Goal: Task Accomplishment & Management: Manage account settings

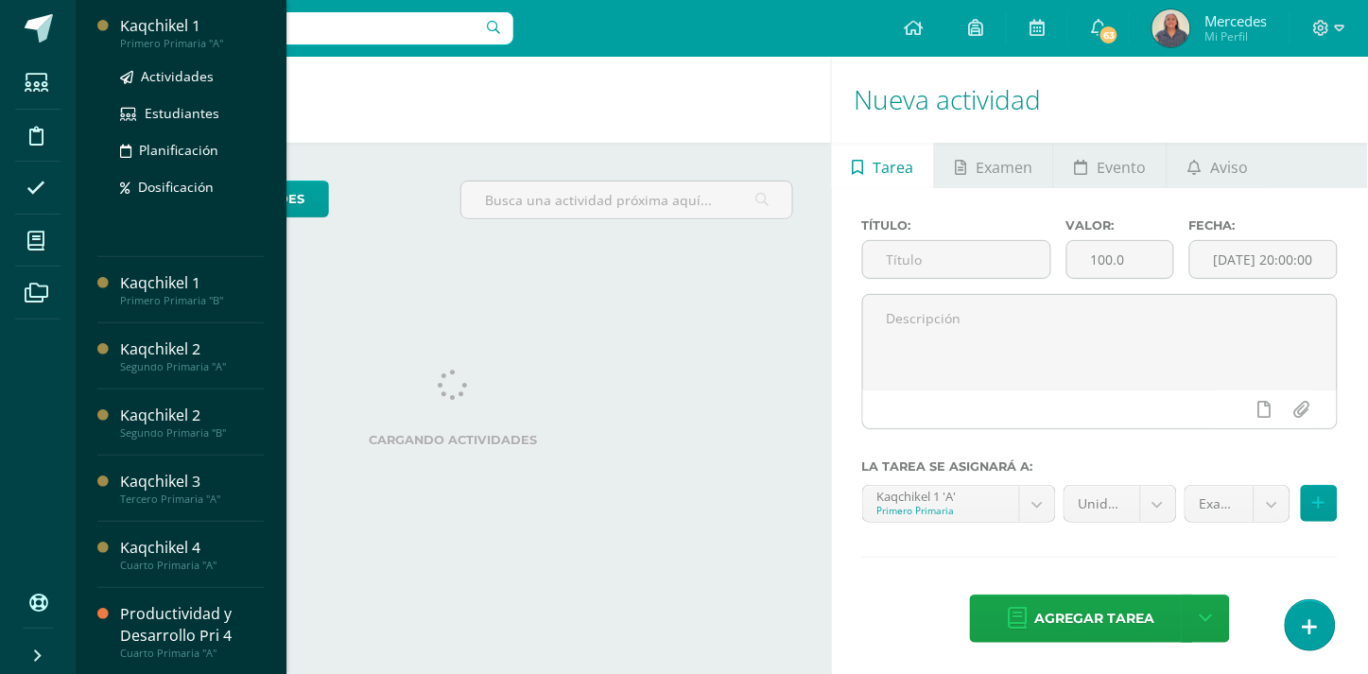
click at [147, 23] on div "Kaqchikel 1" at bounding box center [192, 26] width 144 height 22
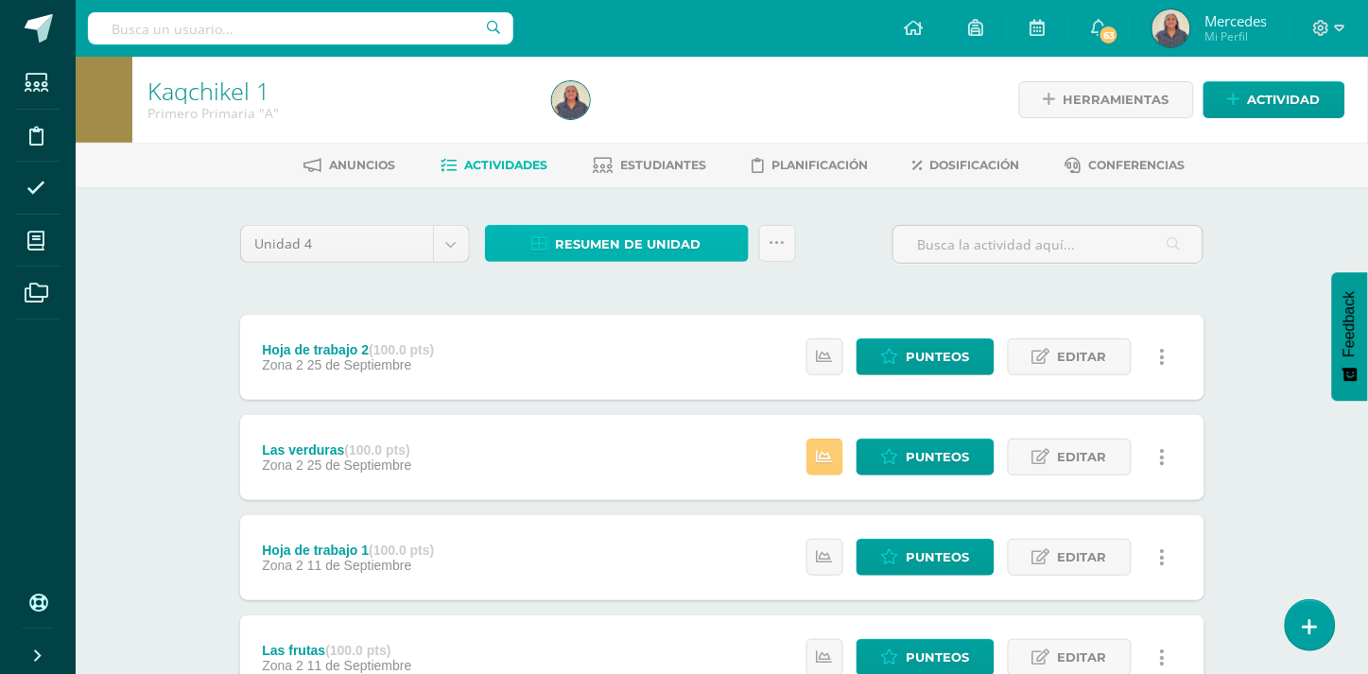
click at [602, 232] on span "Resumen de unidad" at bounding box center [629, 244] width 146 height 35
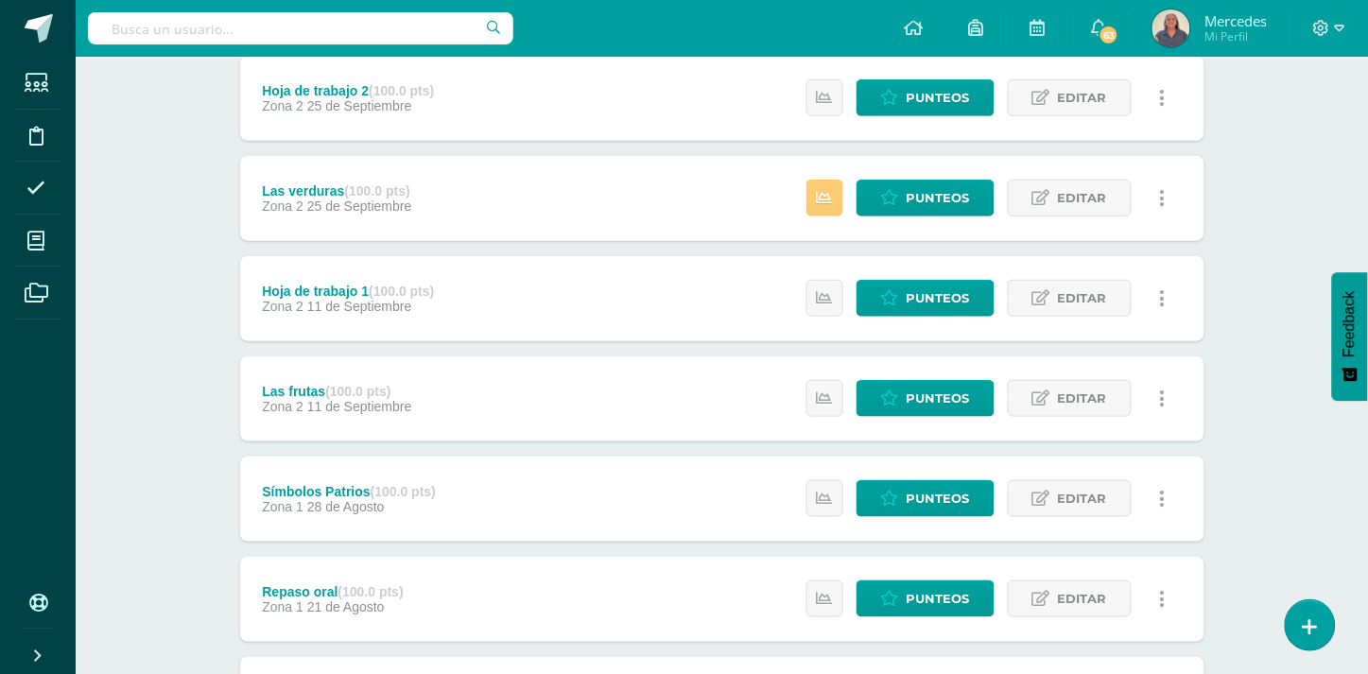
scroll to position [257, 0]
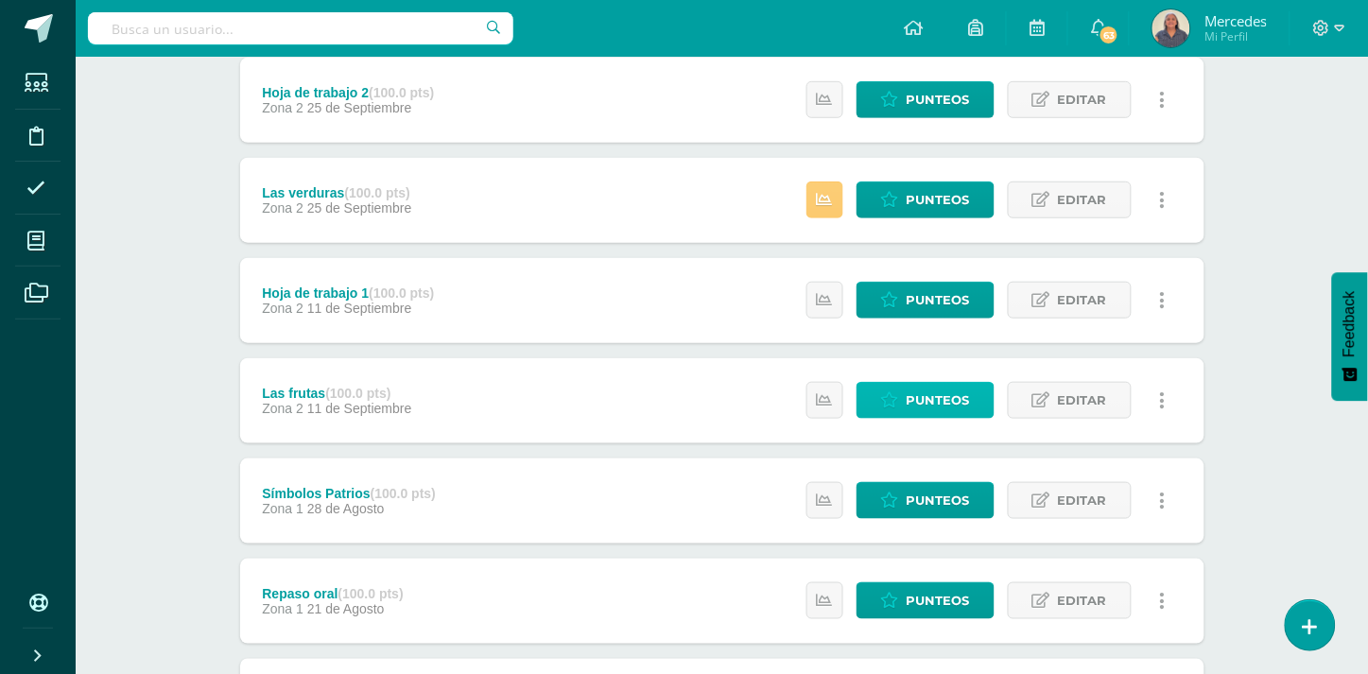
click at [924, 391] on span "Punteos" at bounding box center [937, 400] width 63 height 35
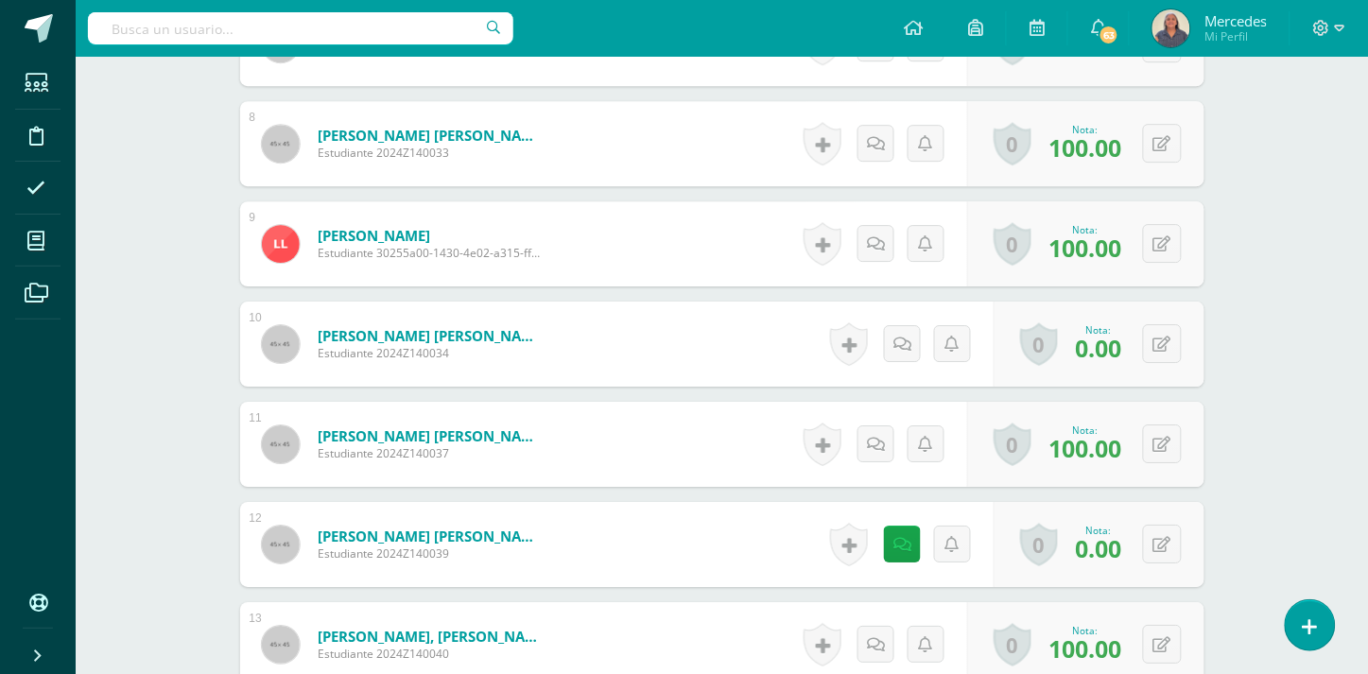
scroll to position [1397, 0]
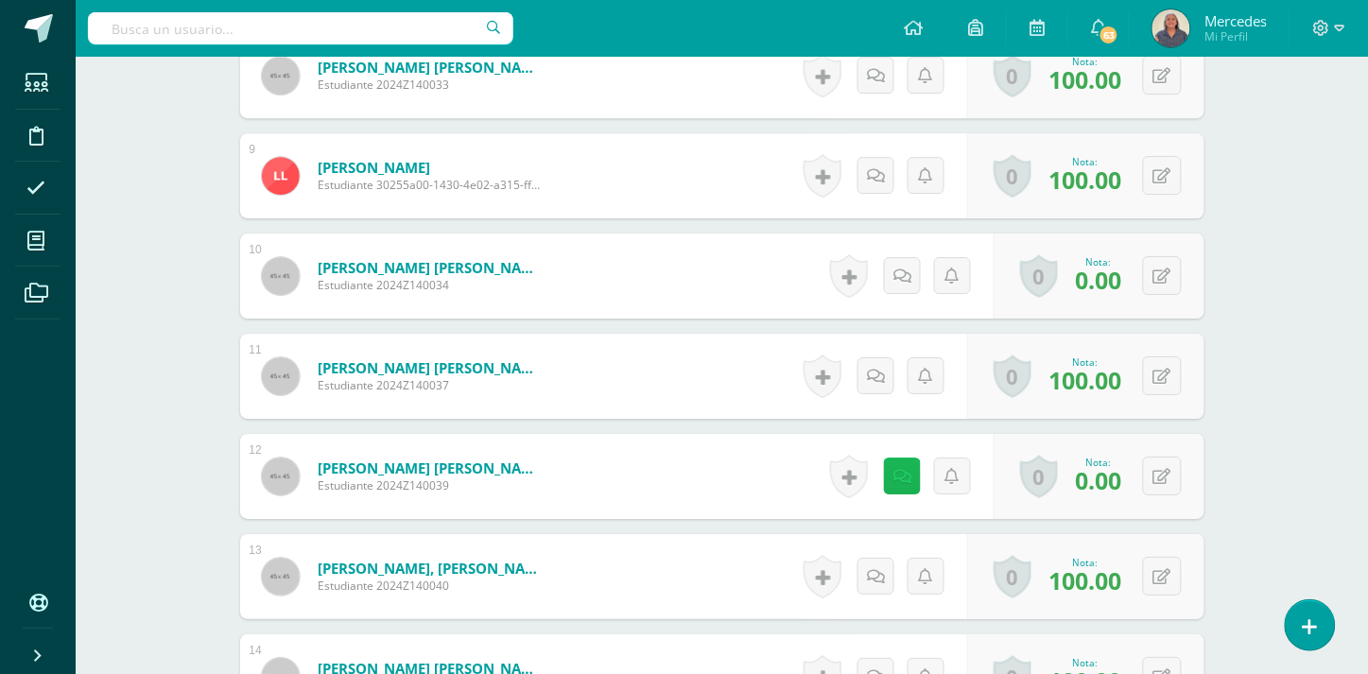
click at [898, 476] on icon at bounding box center [902, 477] width 18 height 16
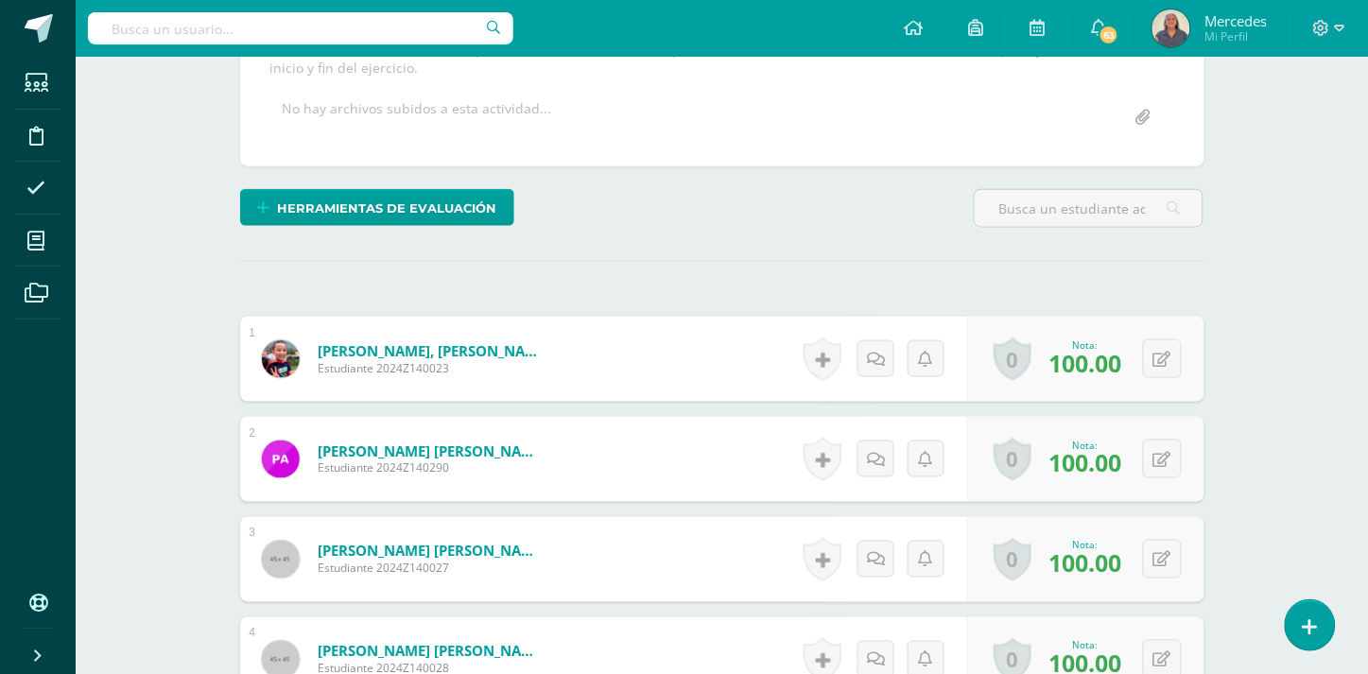
scroll to position [0, 0]
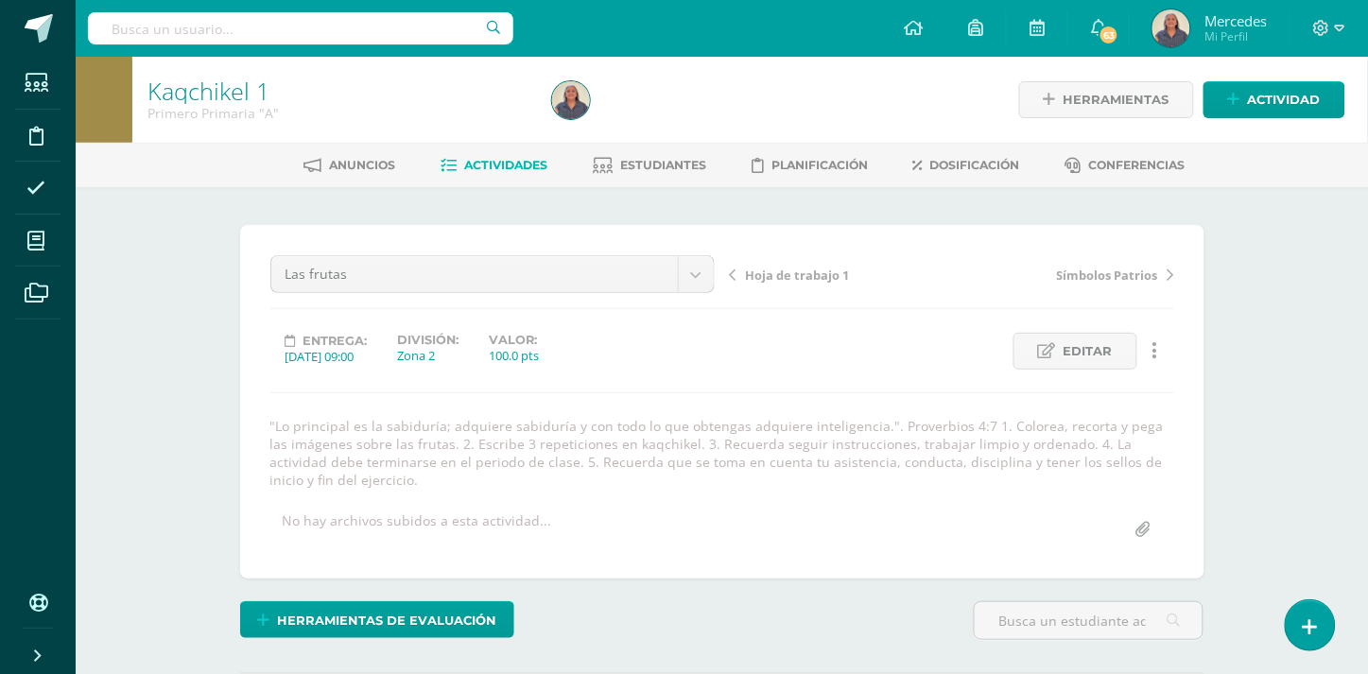
click at [800, 282] on div "Hoja de trabajo 1 Símbolos Patrios" at bounding box center [951, 281] width 459 height 53
click at [800, 277] on span "Hoja de trabajo 1" at bounding box center [798, 275] width 104 height 17
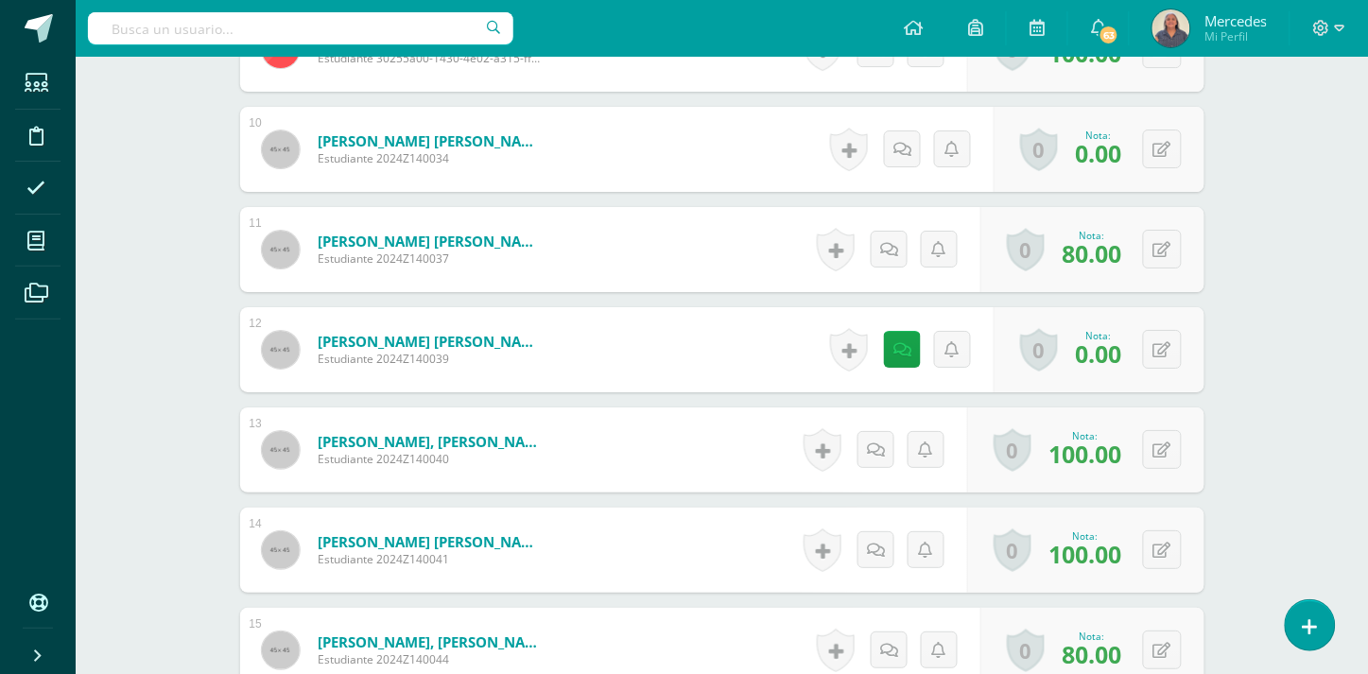
scroll to position [1550, 0]
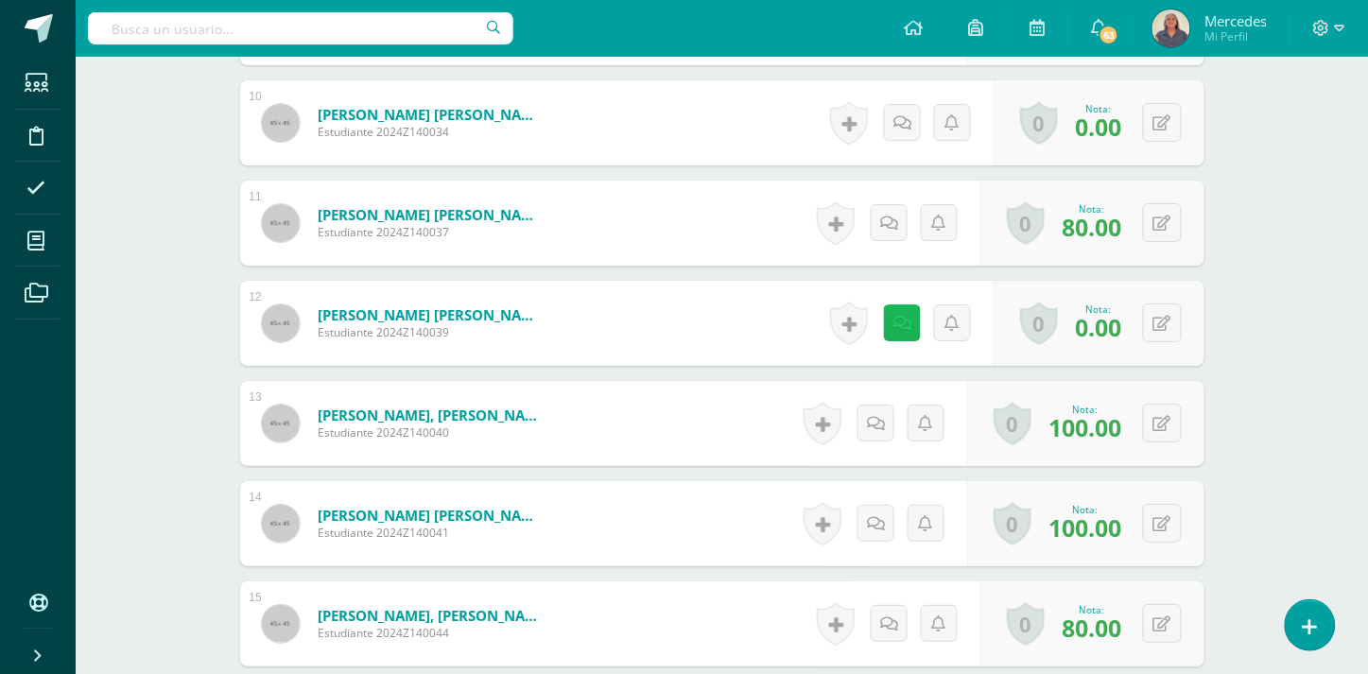
click at [905, 316] on icon at bounding box center [902, 324] width 18 height 16
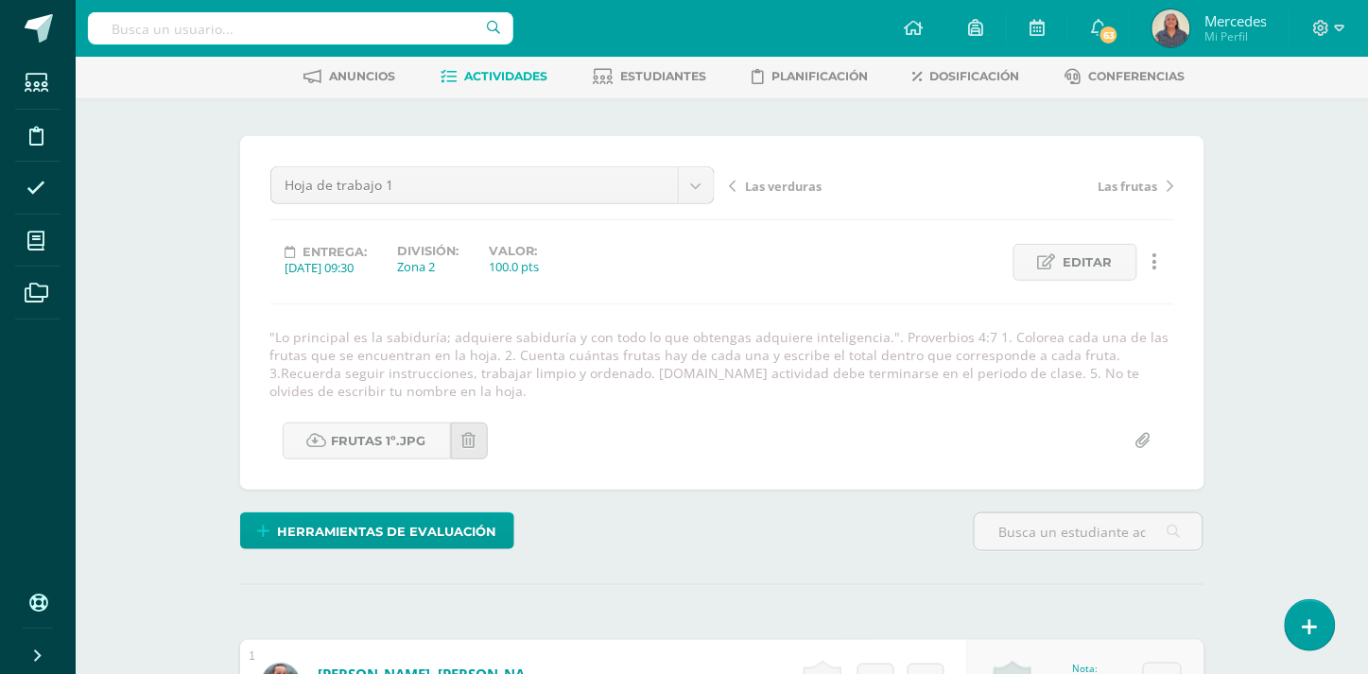
scroll to position [22, 0]
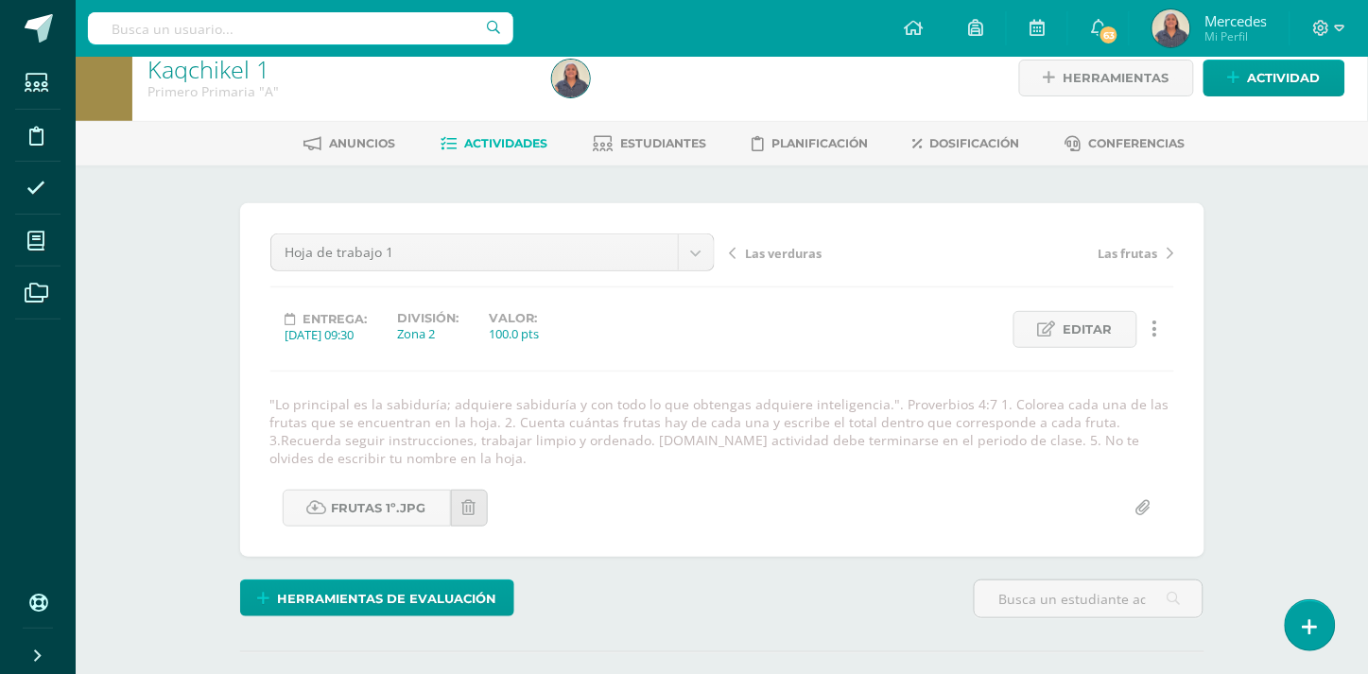
click at [762, 257] on span "Las verduras" at bounding box center [784, 253] width 77 height 17
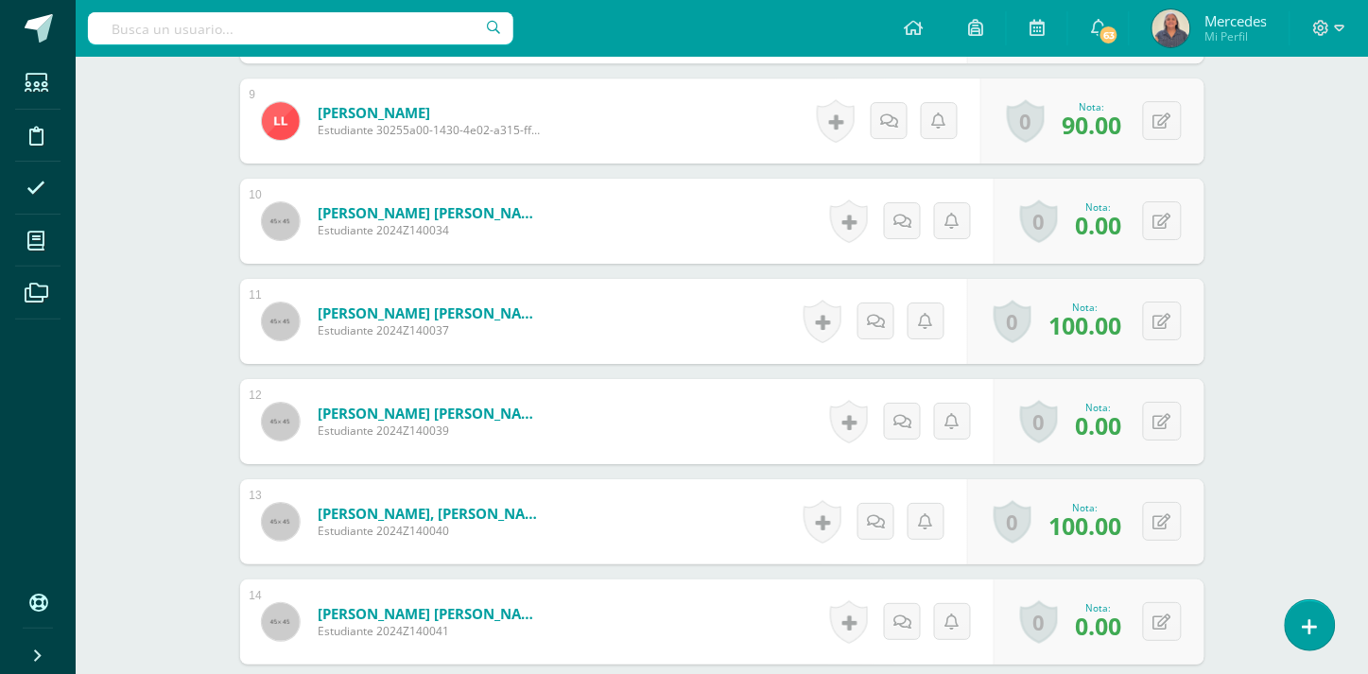
scroll to position [1473, 0]
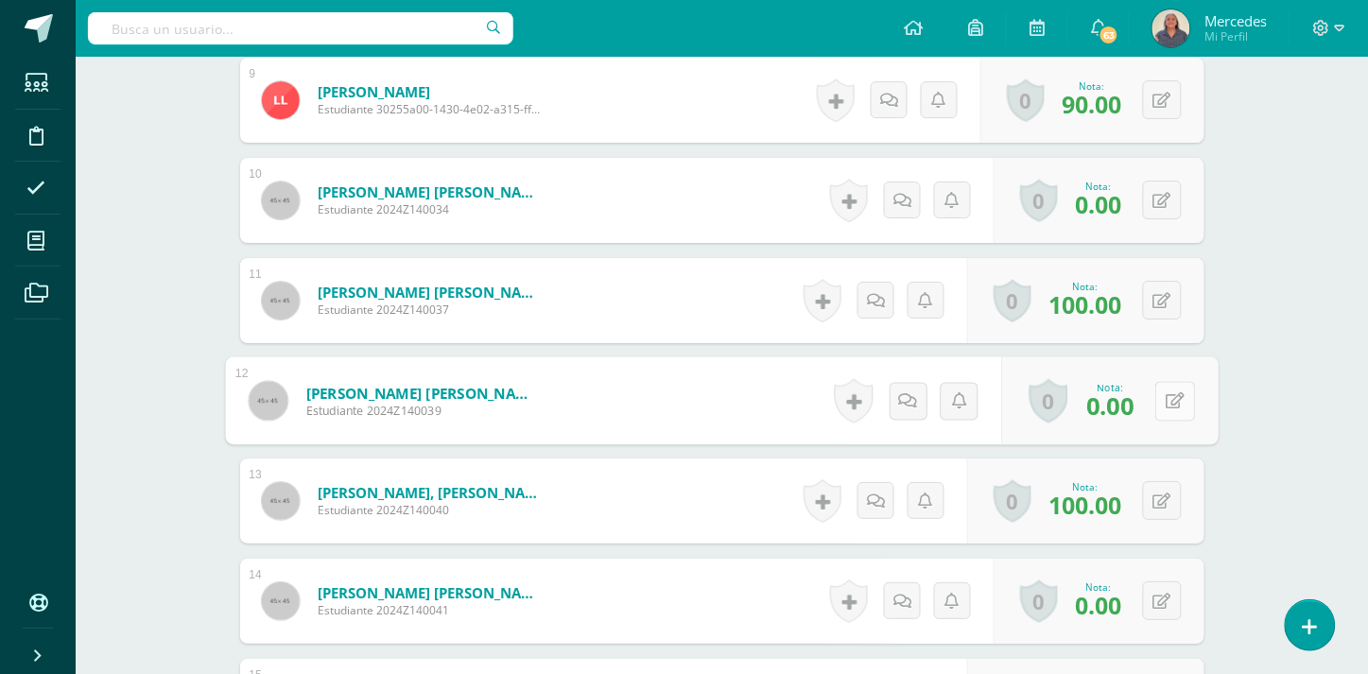
click at [1165, 397] on icon at bounding box center [1174, 400] width 19 height 16
type input "100"
click at [1131, 404] on icon at bounding box center [1124, 407] width 17 height 16
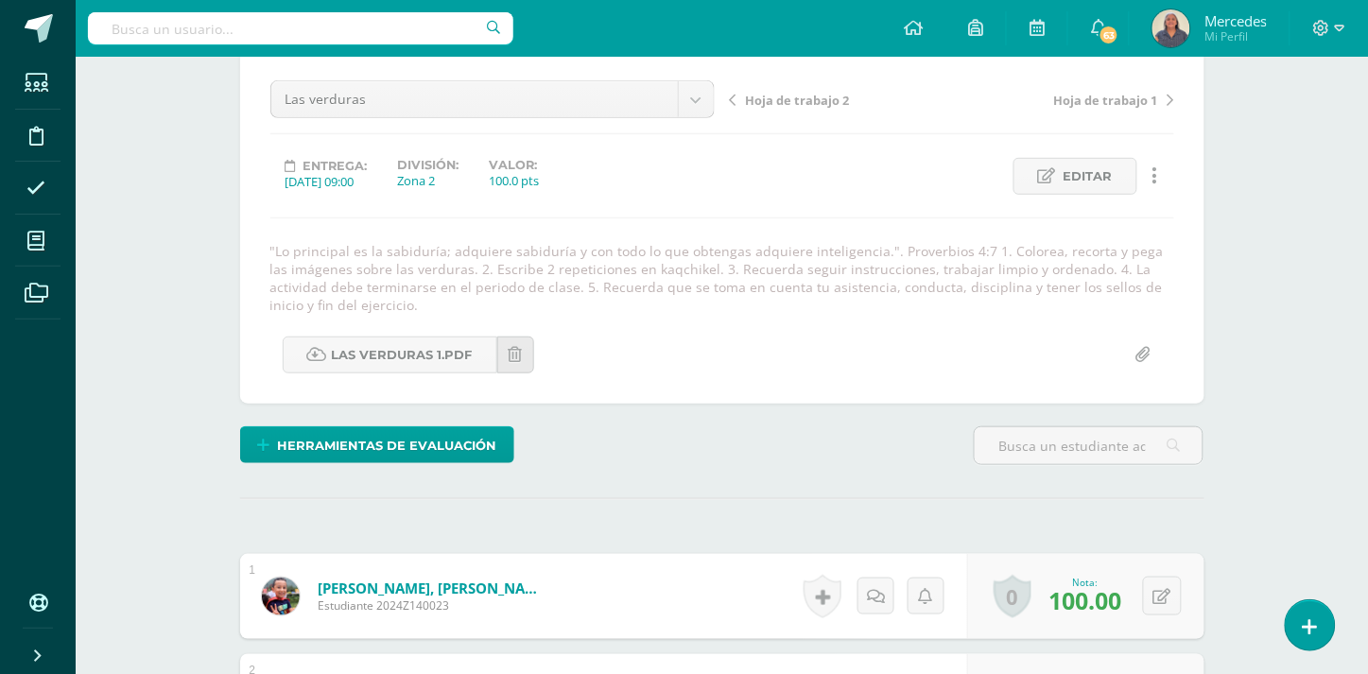
scroll to position [0, 0]
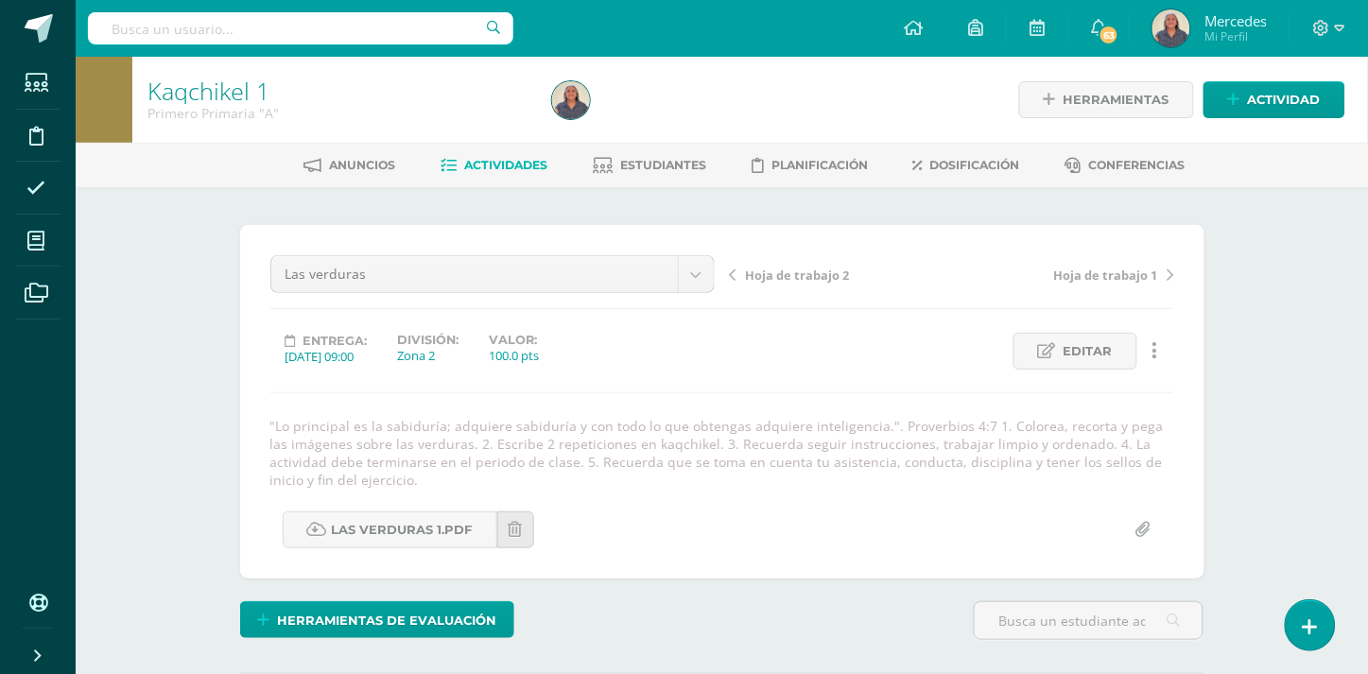
click at [502, 163] on span "Actividades" at bounding box center [505, 165] width 83 height 14
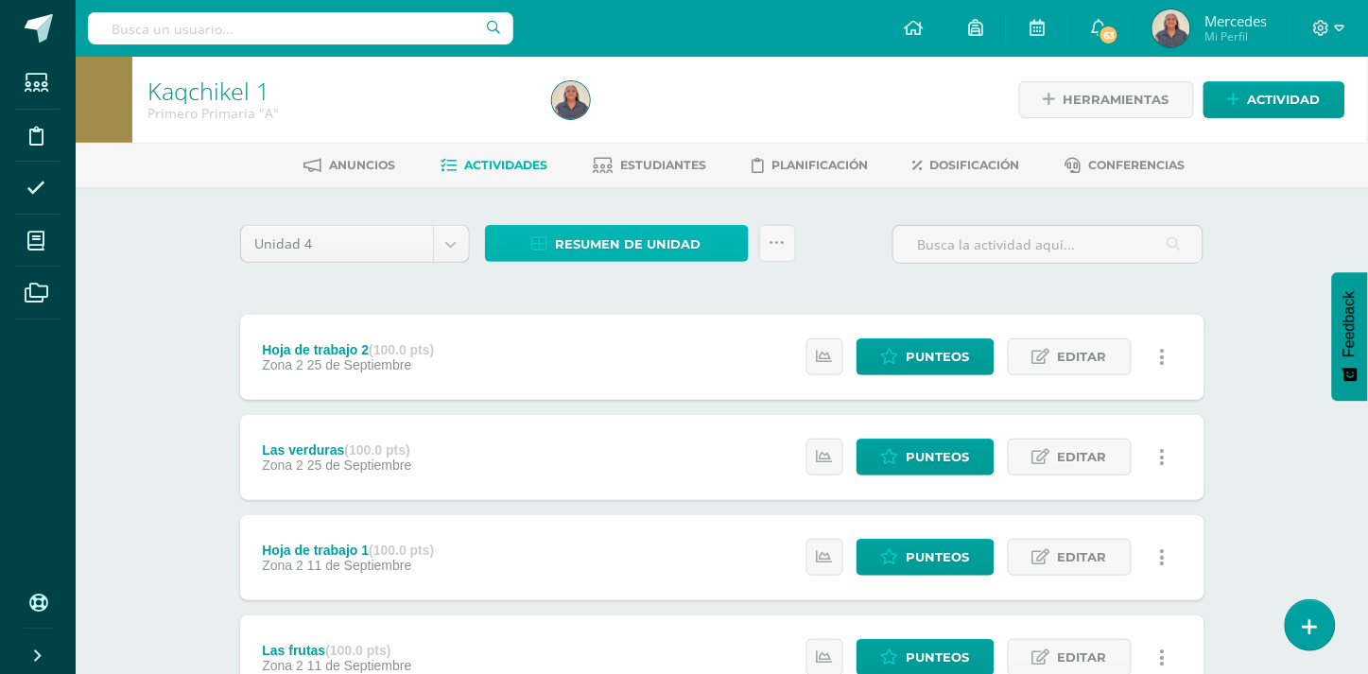
click at [643, 237] on span "Resumen de unidad" at bounding box center [629, 244] width 146 height 35
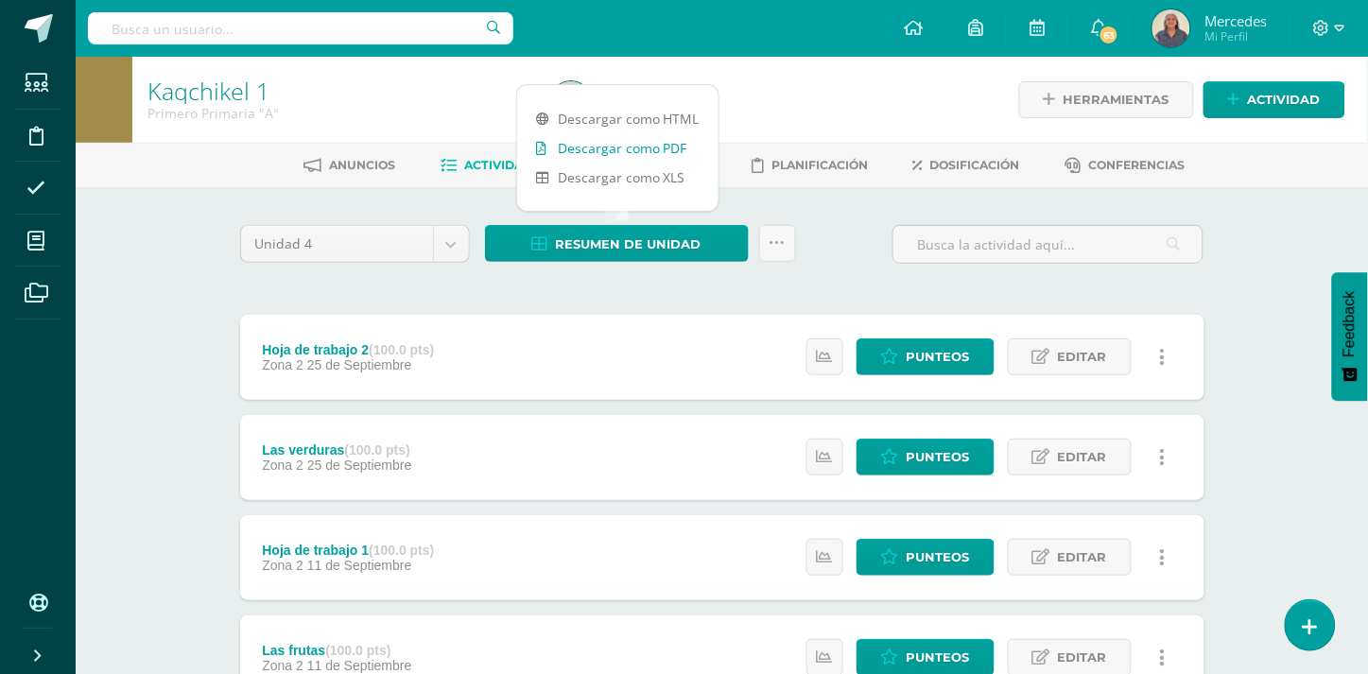
click at [608, 148] on link "Descargar como PDF" at bounding box center [617, 147] width 201 height 29
